Goal: Task Accomplishment & Management: Use online tool/utility

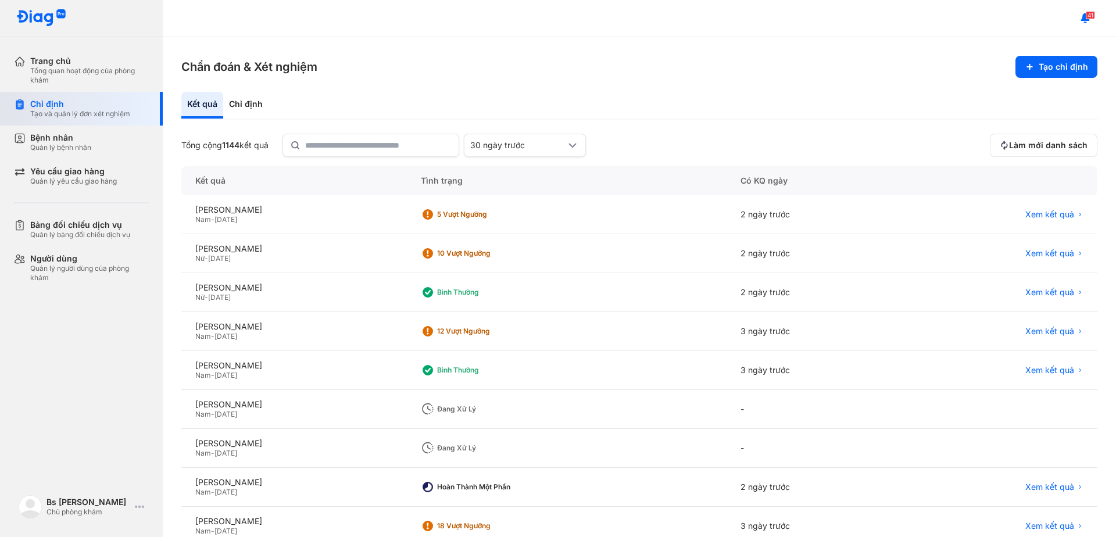
click at [52, 103] on div "Chỉ định" at bounding box center [80, 104] width 100 height 10
click at [51, 103] on div "Chỉ định" at bounding box center [80, 104] width 100 height 10
click at [41, 103] on div "Chỉ định" at bounding box center [80, 104] width 100 height 10
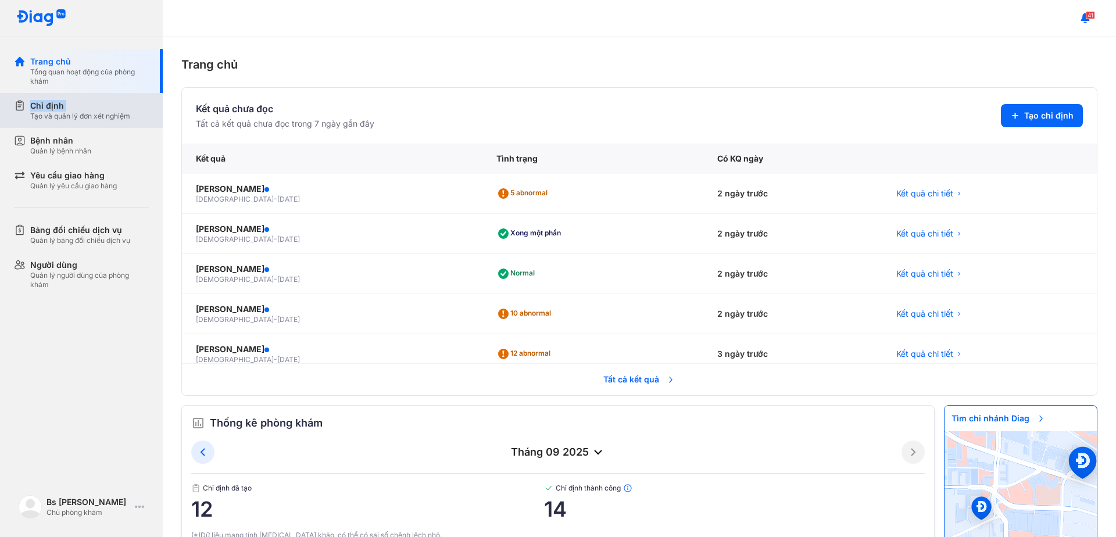
click at [42, 102] on div "Chỉ định" at bounding box center [80, 106] width 100 height 12
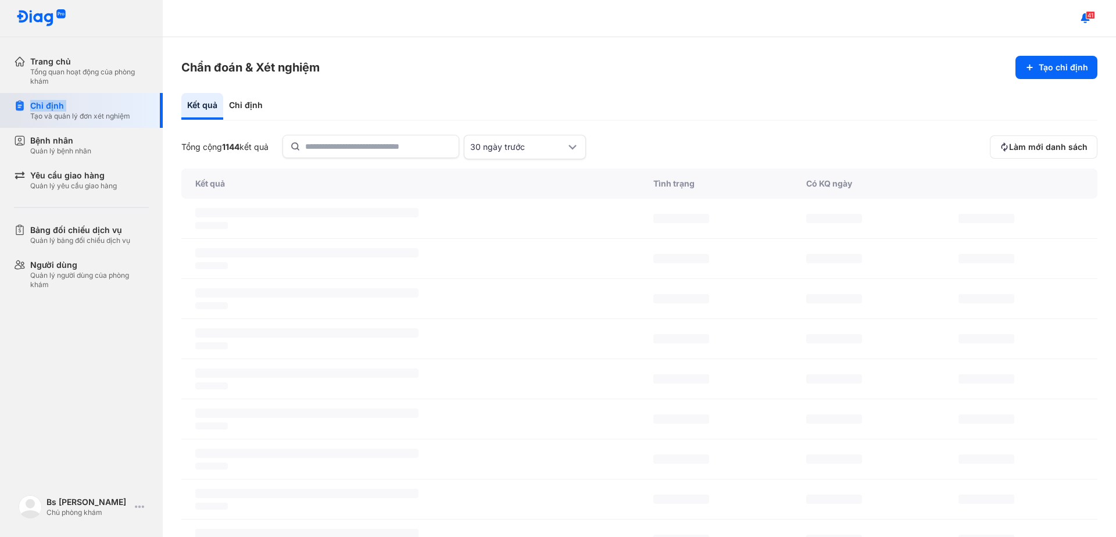
click at [42, 102] on div "Chỉ định" at bounding box center [80, 106] width 100 height 12
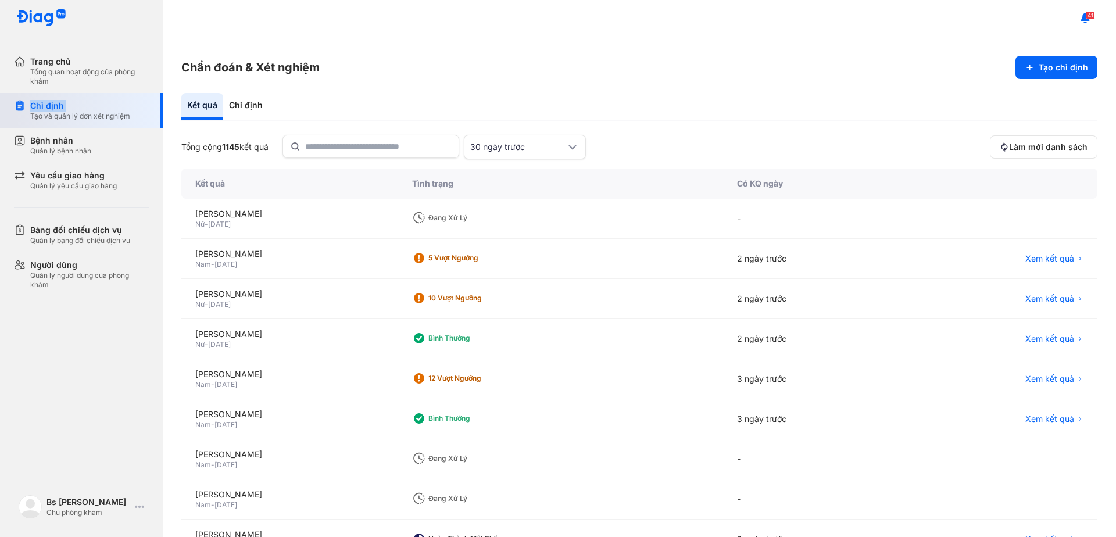
click at [46, 107] on div "Chỉ định" at bounding box center [80, 106] width 100 height 12
click at [40, 108] on div "Chỉ định" at bounding box center [80, 106] width 100 height 12
